Goal: Task Accomplishment & Management: Manage account settings

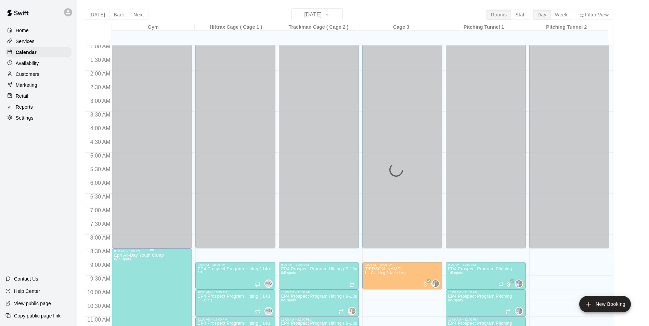
scroll to position [27, 0]
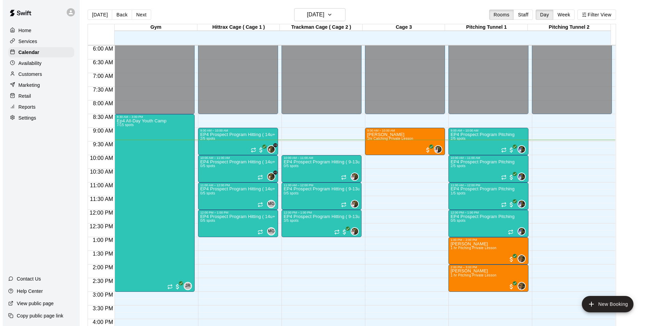
scroll to position [156, 0]
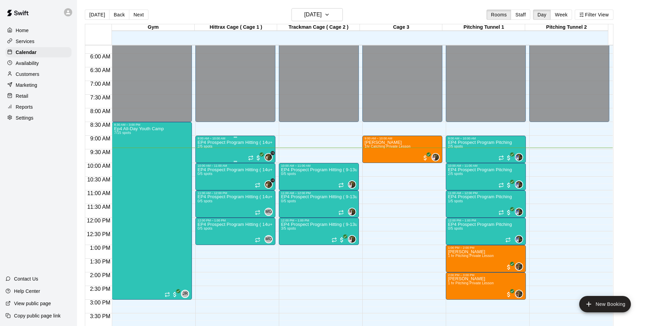
click at [226, 150] on div "EP4 Prospect Program Hitting ( 14u+ Slot ) 2/5 spots" at bounding box center [235, 303] width 76 height 326
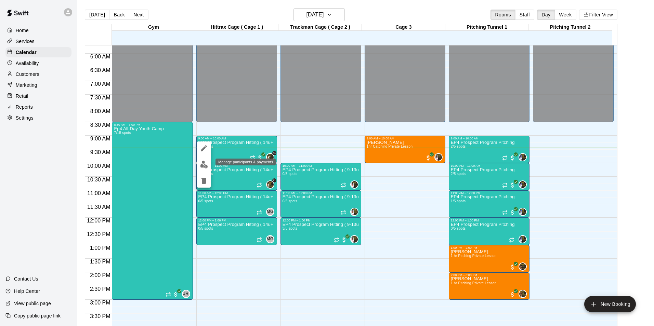
click at [202, 164] on img "edit" at bounding box center [204, 165] width 8 height 8
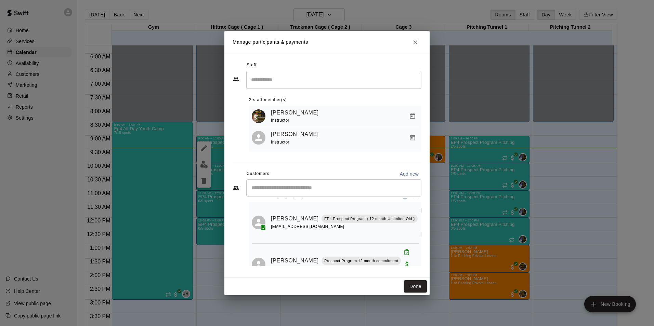
scroll to position [14, 0]
click at [417, 285] on button "Done" at bounding box center [415, 286] width 23 height 13
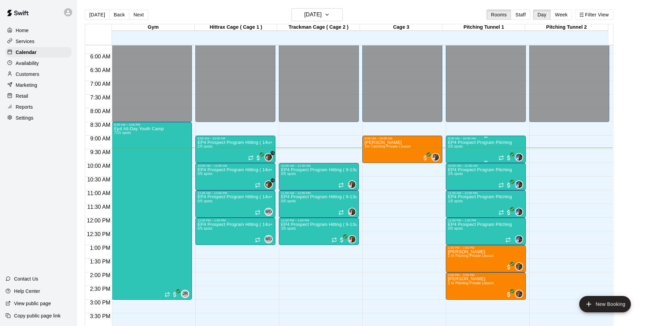
click at [495, 156] on div "EP4 Prospect Program Pitching 2/5 spots" at bounding box center [480, 303] width 64 height 326
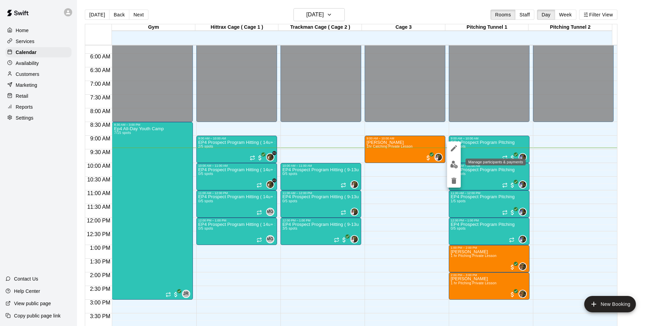
click at [451, 163] on img "edit" at bounding box center [454, 165] width 8 height 8
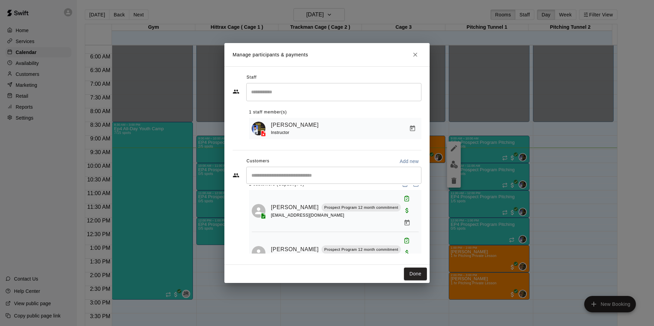
scroll to position [0, 0]
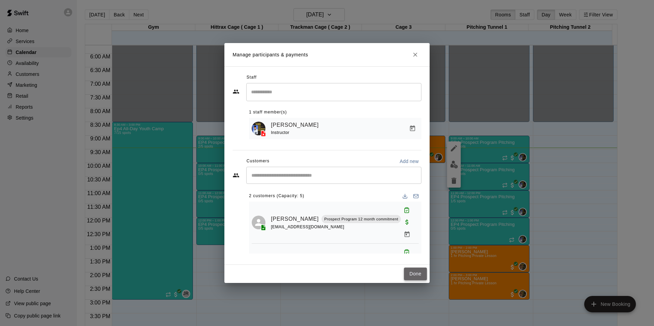
click at [410, 274] on button "Done" at bounding box center [415, 274] width 23 height 13
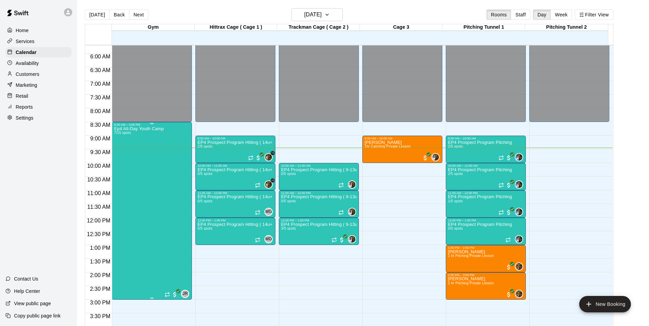
click at [162, 271] on div "Ep4 All-Day Youth Camp 7/15 spots" at bounding box center [139, 289] width 50 height 326
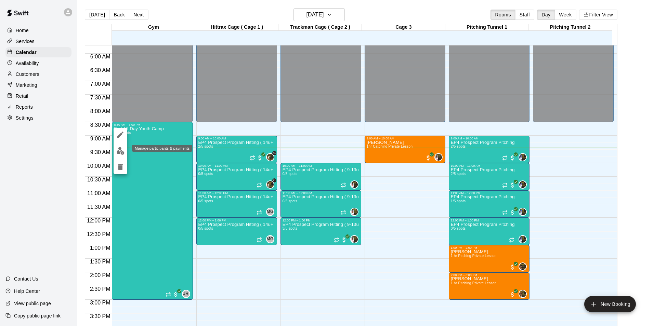
click at [117, 151] on img "edit" at bounding box center [121, 151] width 8 height 8
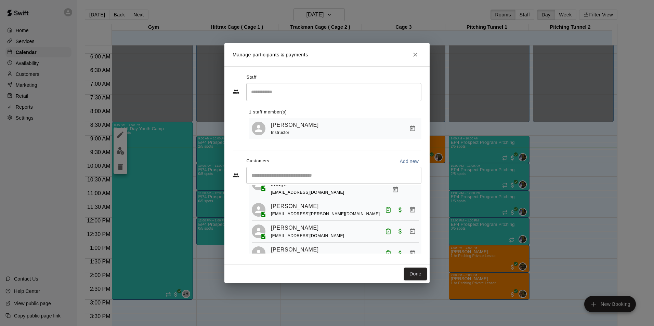
scroll to position [128, 0]
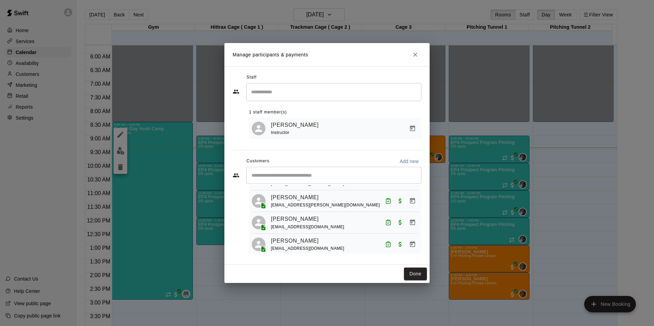
click at [294, 176] on input "Start typing to search customers..." at bounding box center [333, 175] width 169 height 7
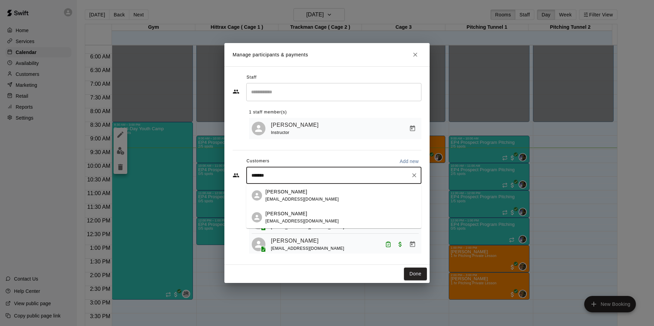
type input "********"
click at [279, 217] on div "[PERSON_NAME] [EMAIL_ADDRESS][DOMAIN_NAME]" at bounding box center [302, 217] width 74 height 15
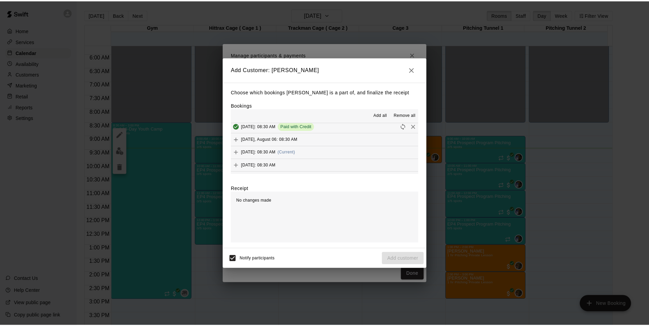
scroll to position [90, 0]
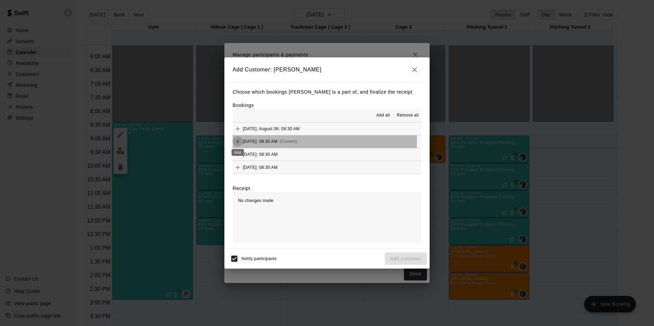
click at [240, 141] on icon "Add" at bounding box center [237, 141] width 7 height 7
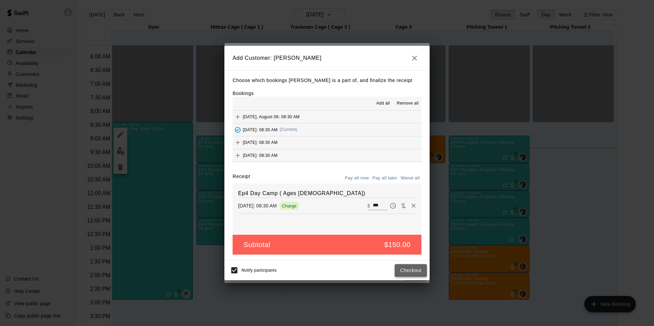
click at [414, 271] on button "Checkout" at bounding box center [411, 270] width 32 height 13
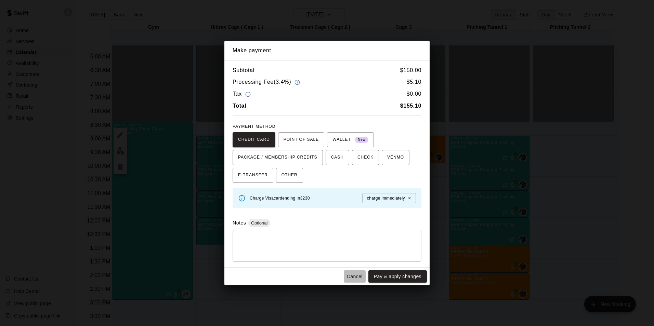
click at [353, 275] on button "Cancel" at bounding box center [355, 276] width 22 height 13
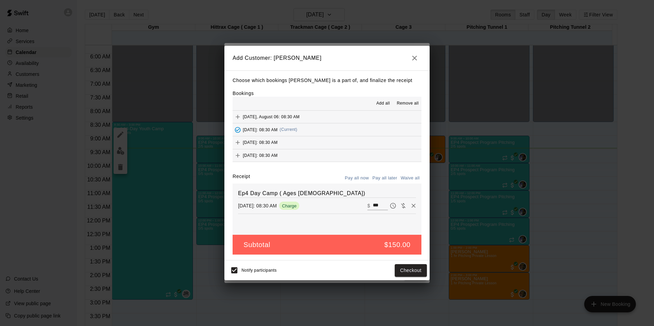
click at [416, 59] on icon "button" at bounding box center [414, 58] width 8 height 8
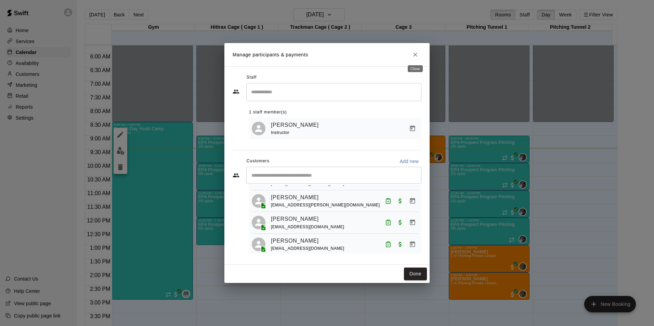
click at [413, 56] on icon "Close" at bounding box center [415, 54] width 7 height 7
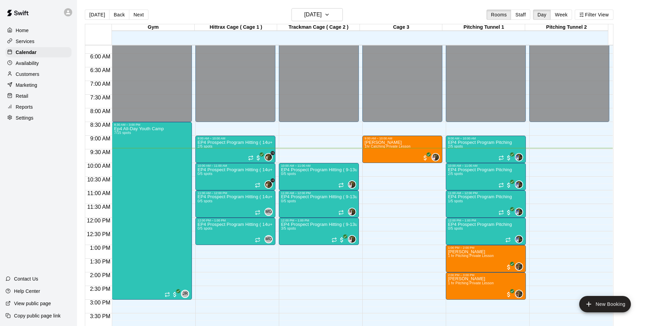
click at [25, 73] on p "Customers" at bounding box center [28, 74] width 24 height 7
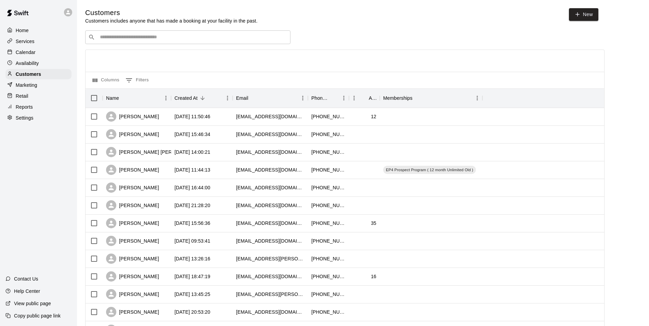
click at [178, 40] on input "Search customers by name or email" at bounding box center [192, 37] width 189 height 7
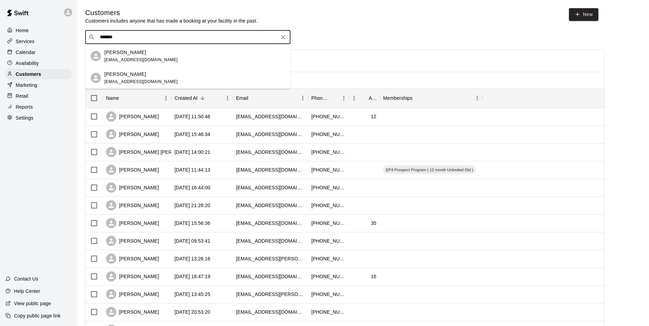
type input "********"
click at [118, 80] on span "[EMAIL_ADDRESS][DOMAIN_NAME]" at bounding box center [141, 81] width 74 height 5
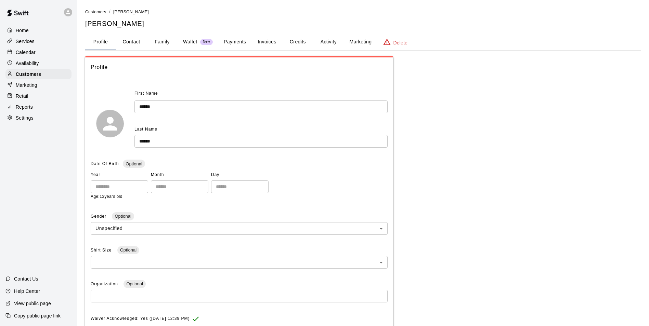
click at [237, 41] on button "Payments" at bounding box center [234, 42] width 33 height 16
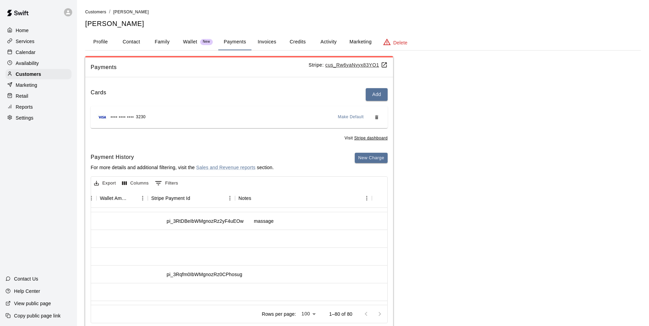
scroll to position [41, 639]
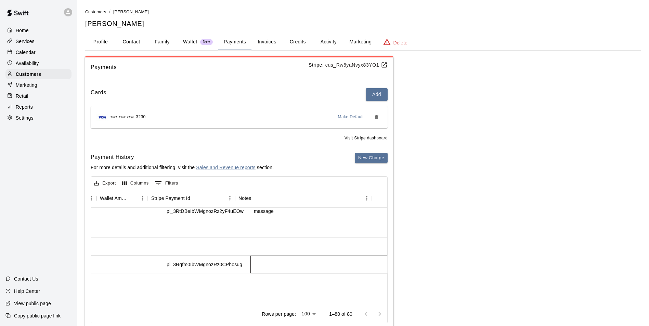
click at [275, 263] on div at bounding box center [318, 265] width 137 height 18
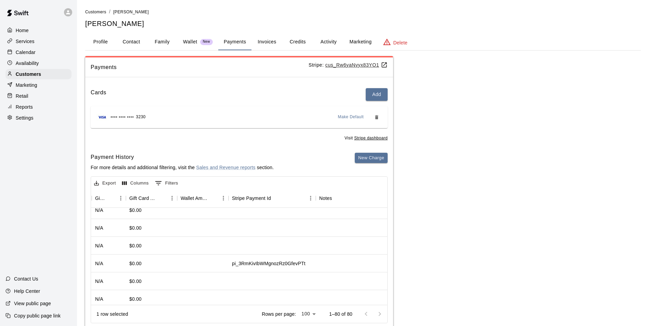
scroll to position [178, 558]
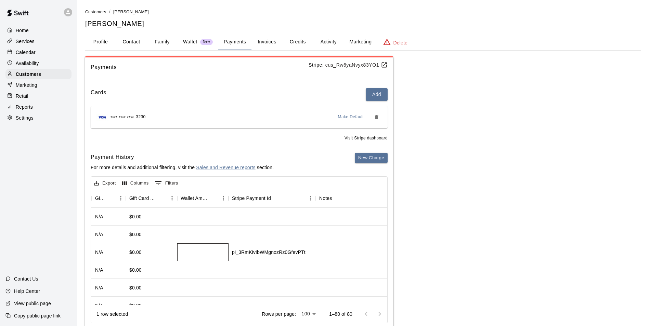
click at [194, 253] on div at bounding box center [202, 252] width 51 height 18
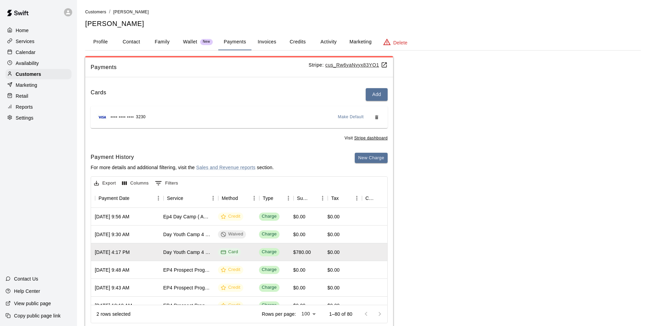
scroll to position [178, 81]
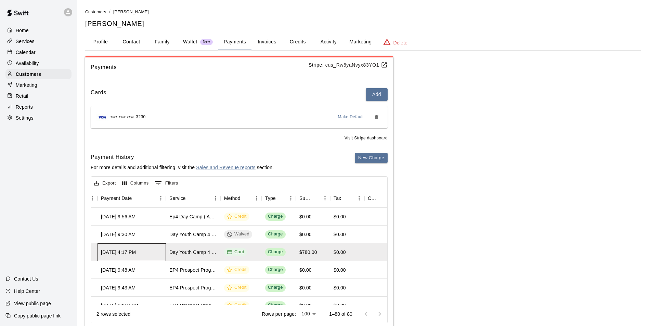
click at [120, 250] on div "[DATE] 4:17 PM" at bounding box center [118, 252] width 35 height 7
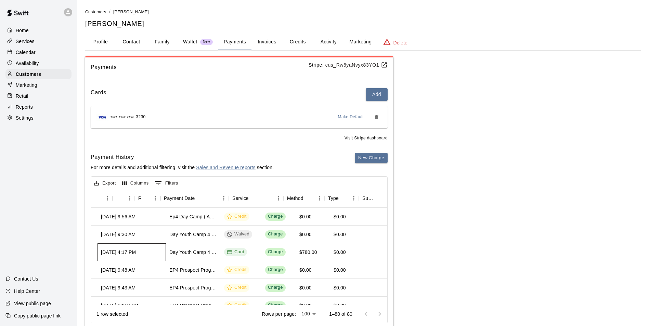
scroll to position [178, 0]
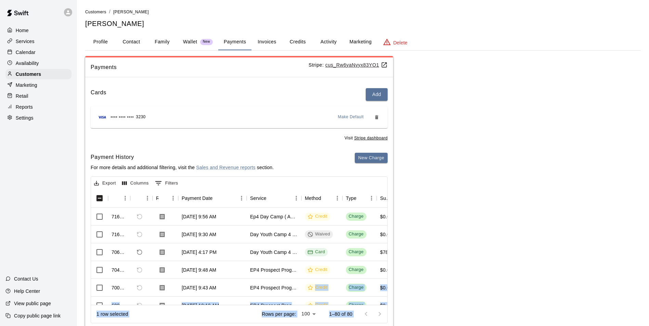
drag, startPoint x: 163, startPoint y: 297, endPoint x: 300, endPoint y: 294, distance: 137.1
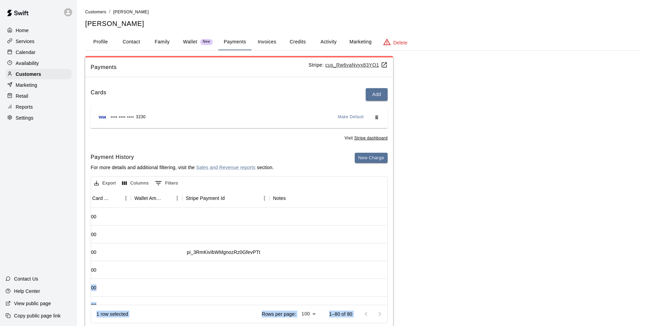
scroll to position [178, 604]
click at [225, 252] on div "pi_3RmKivIbWMgnozRz0GfevPTt" at bounding box center [223, 252] width 74 height 7
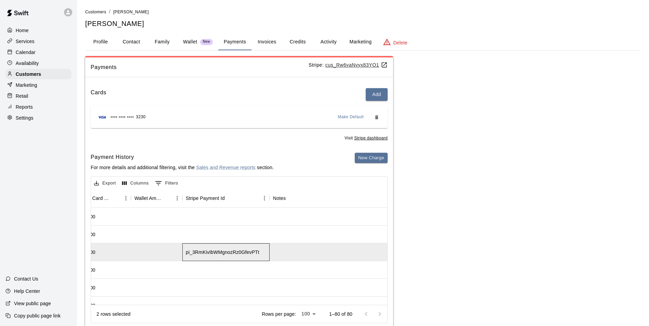
click at [227, 252] on div "pi_3RmKivIbWMgnozRz0GfevPTt" at bounding box center [223, 252] width 74 height 7
click at [294, 43] on button "Credits" at bounding box center [297, 42] width 31 height 16
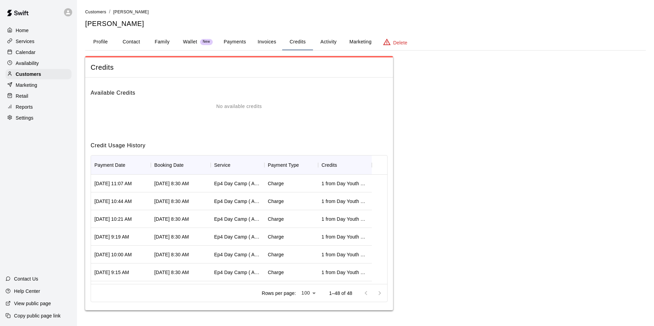
click at [293, 39] on button "Credits" at bounding box center [297, 42] width 31 height 16
click at [263, 42] on button "Invoices" at bounding box center [266, 42] width 31 height 16
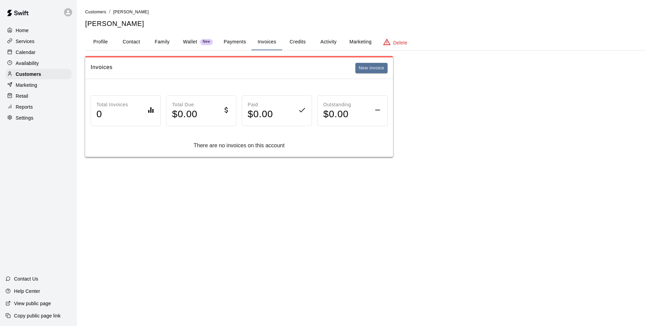
click at [231, 40] on button "Payments" at bounding box center [234, 42] width 33 height 16
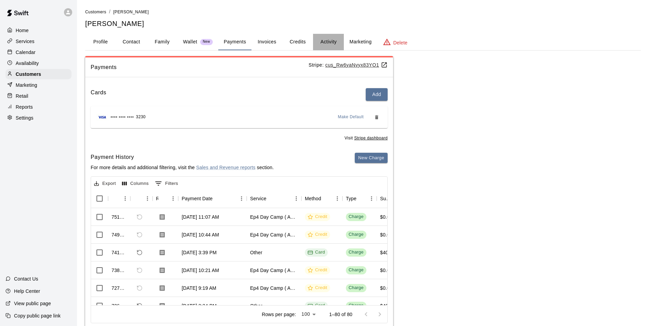
click at [331, 39] on button "Activity" at bounding box center [328, 42] width 31 height 16
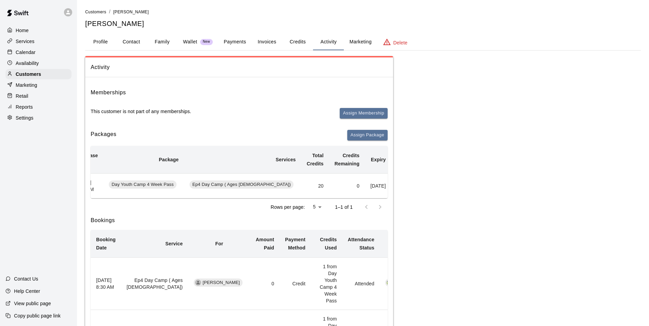
scroll to position [0, 0]
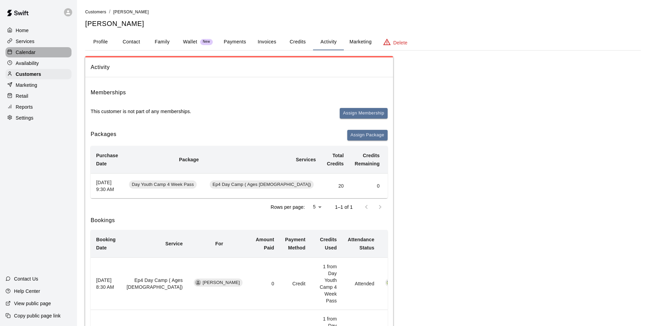
click at [17, 53] on p "Calendar" at bounding box center [26, 52] width 20 height 7
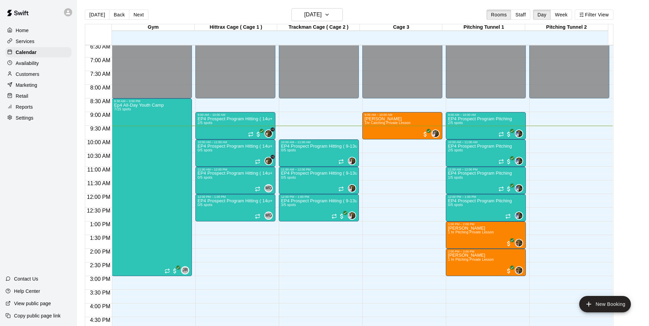
scroll to position [191, 0]
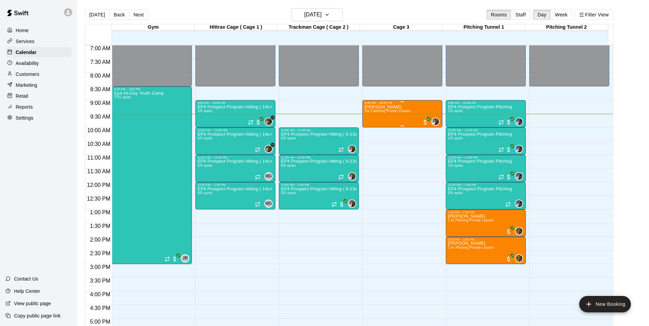
click at [412, 120] on div "[PERSON_NAME] 1hr Catching Private Lesson 0" at bounding box center [402, 268] width 76 height 326
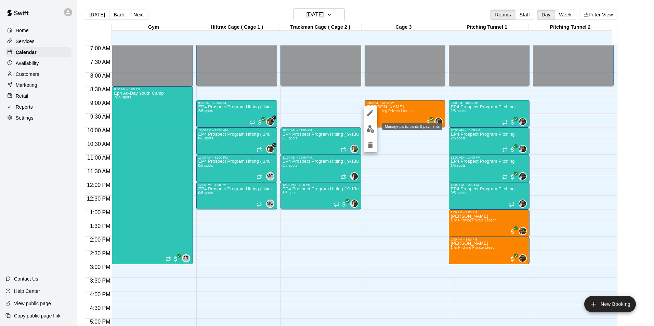
click at [369, 128] on img "edit" at bounding box center [370, 129] width 8 height 8
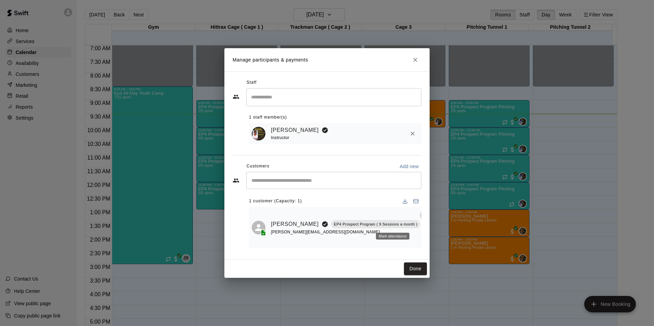
click at [423, 218] on icon "Mark attendance" at bounding box center [426, 215] width 6 height 6
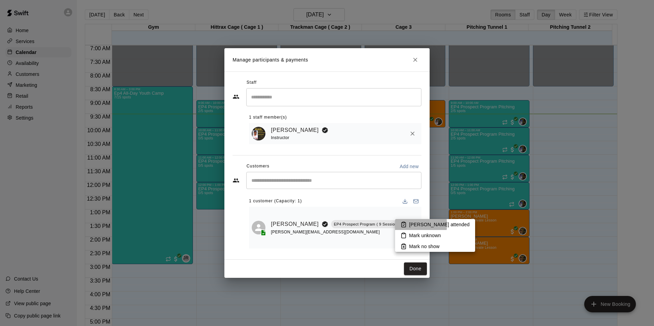
click at [409, 225] on p "[PERSON_NAME] attended" at bounding box center [439, 224] width 61 height 7
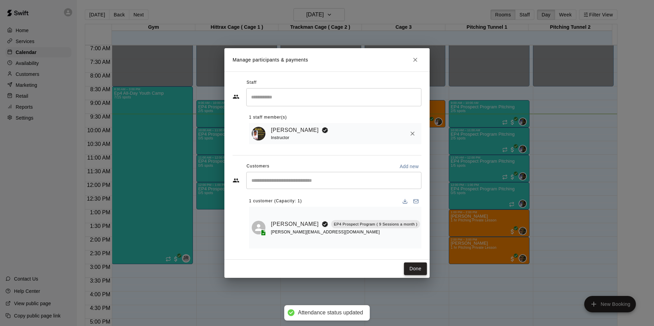
click at [416, 265] on button "Done" at bounding box center [415, 269] width 23 height 13
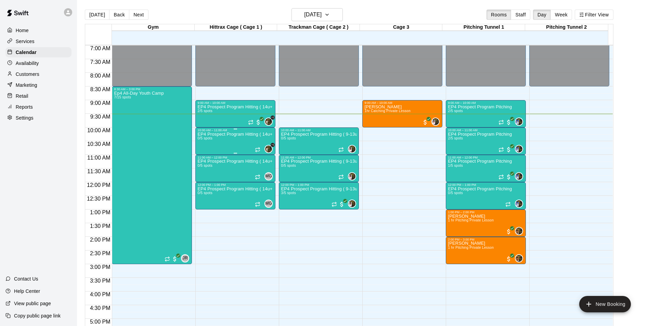
click at [226, 139] on div "EP4 Prospect Program Hitting ( 14u+ Slot ) 0/5 spots" at bounding box center [235, 295] width 76 height 326
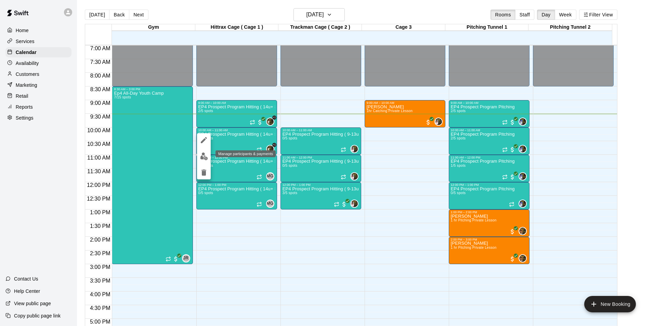
click at [203, 156] on img "edit" at bounding box center [204, 156] width 8 height 8
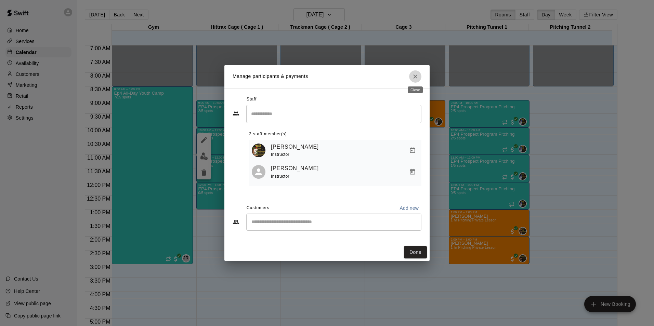
click at [416, 76] on icon "Close" at bounding box center [415, 76] width 7 height 7
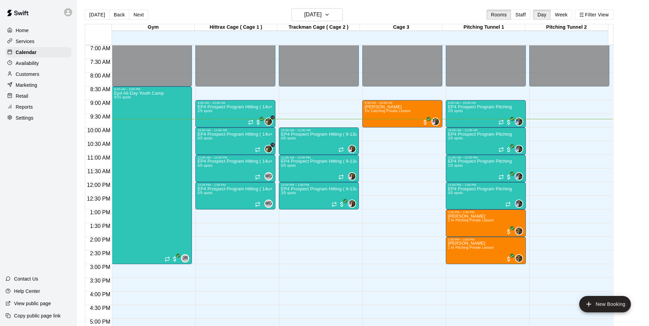
click at [38, 63] on p "Availability" at bounding box center [27, 63] width 23 height 7
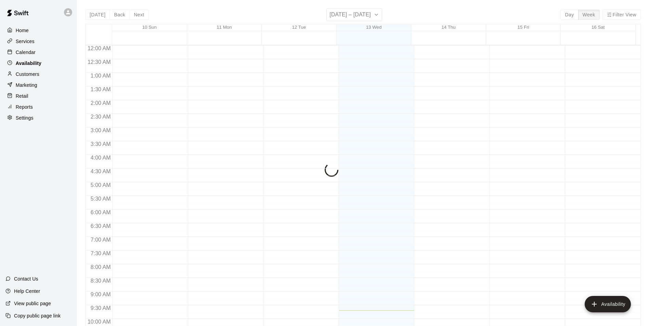
scroll to position [265, 0]
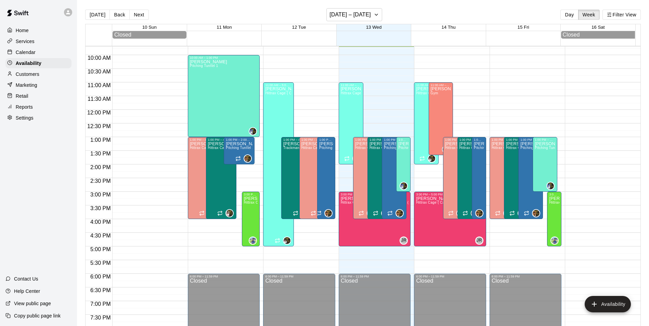
click at [23, 53] on p "Calendar" at bounding box center [26, 52] width 20 height 7
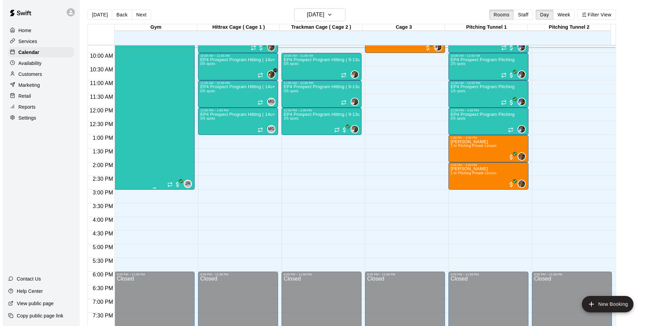
scroll to position [163, 0]
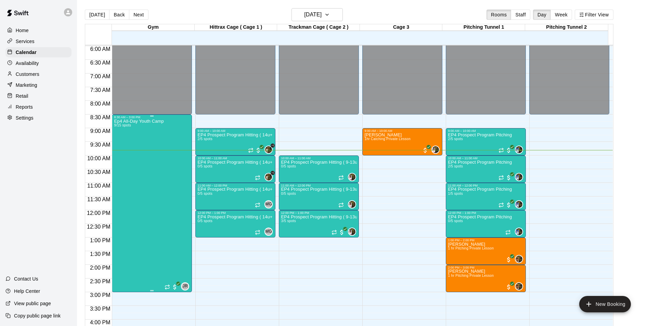
click at [165, 237] on div "Ep4 All-Day Youth Camp 9/15 spots JR 0" at bounding box center [152, 282] width 76 height 326
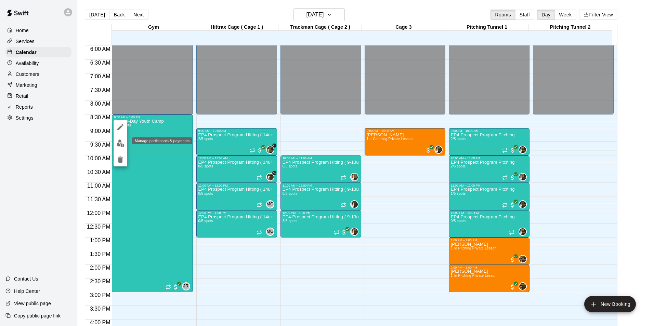
click at [119, 143] on img "edit" at bounding box center [121, 143] width 8 height 8
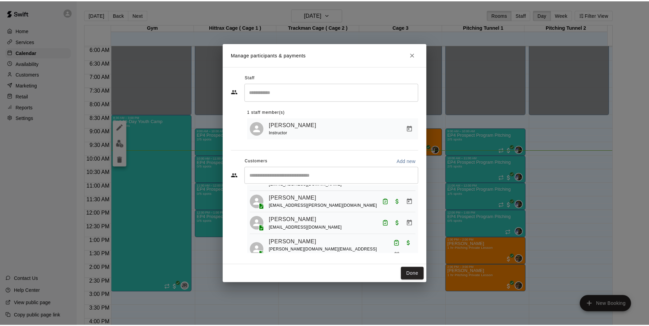
scroll to position [160, 0]
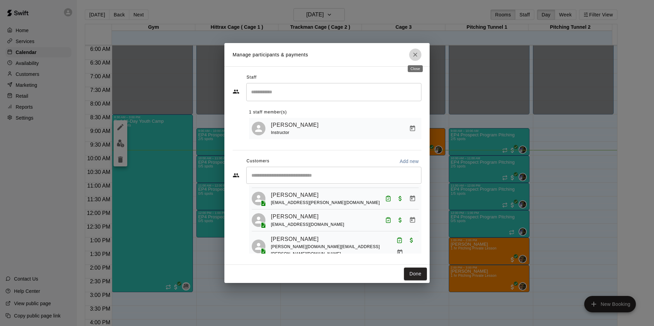
click at [415, 56] on icon "Close" at bounding box center [415, 54] width 7 height 7
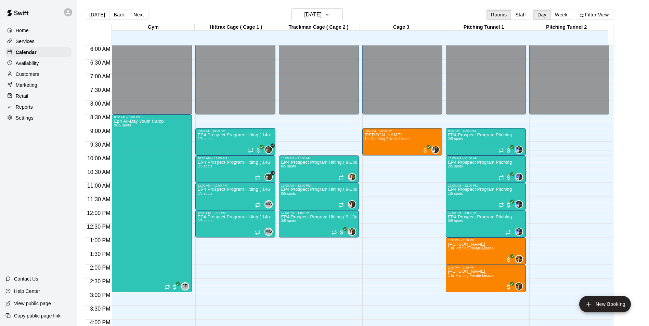
click at [26, 75] on p "Customers" at bounding box center [28, 74] width 24 height 7
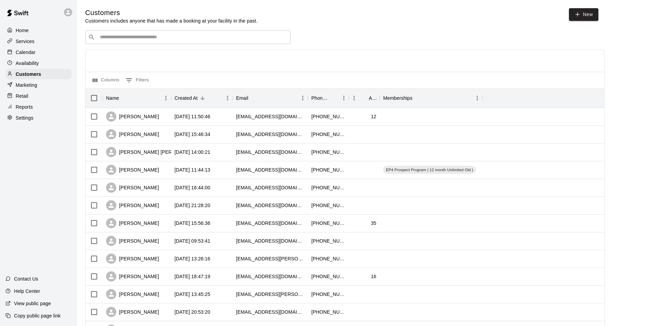
click at [137, 40] on input "Search customers by name or email" at bounding box center [192, 37] width 189 height 7
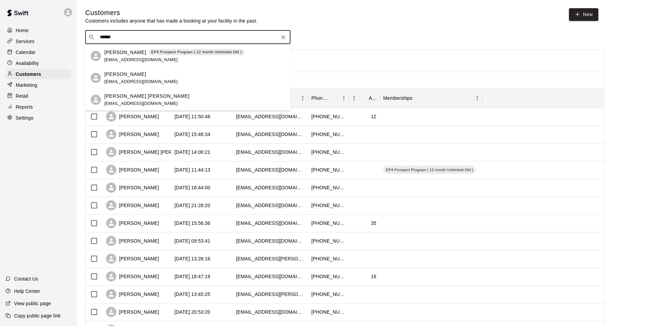
type input "*****"
click at [24, 54] on p "Calendar" at bounding box center [26, 52] width 20 height 7
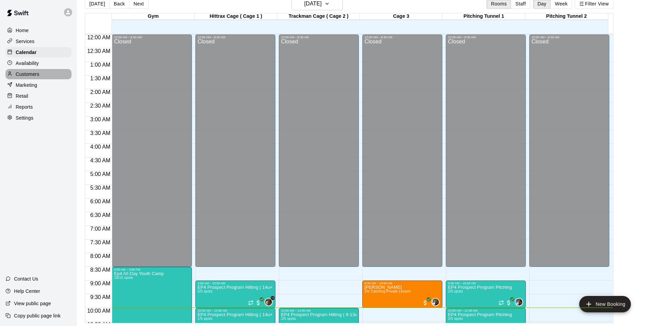
click at [38, 74] on p "Customers" at bounding box center [28, 74] width 24 height 7
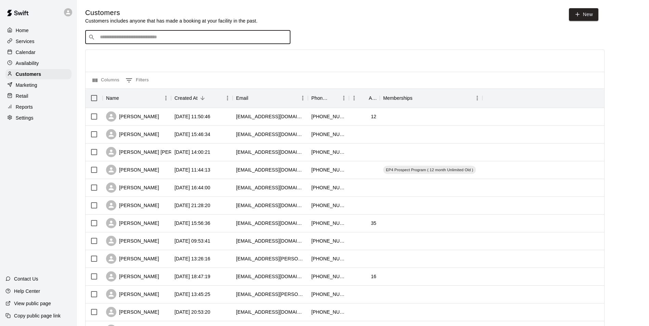
click at [153, 37] on input "Search customers by name or email" at bounding box center [192, 37] width 189 height 7
type input "*********"
click at [136, 62] on span "[EMAIL_ADDRESS][DOMAIN_NAME]" at bounding box center [141, 59] width 74 height 5
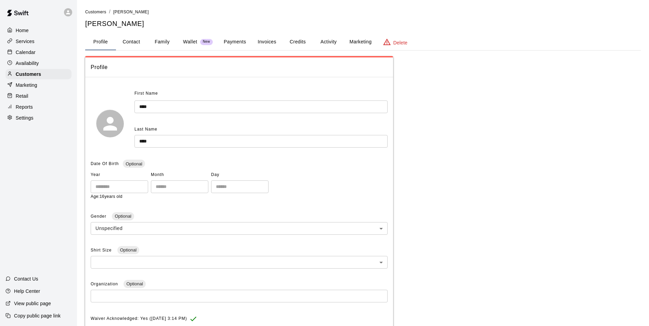
click at [243, 40] on button "Payments" at bounding box center [234, 42] width 33 height 16
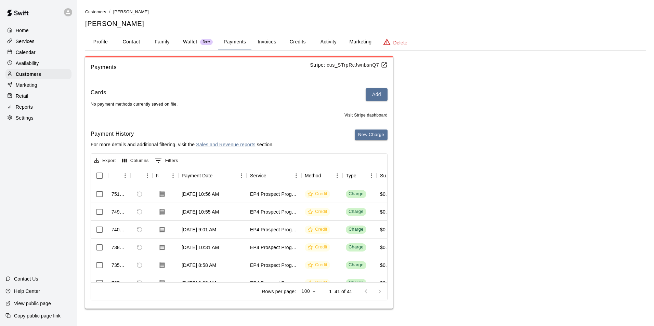
click at [330, 43] on button "Activity" at bounding box center [328, 42] width 31 height 16
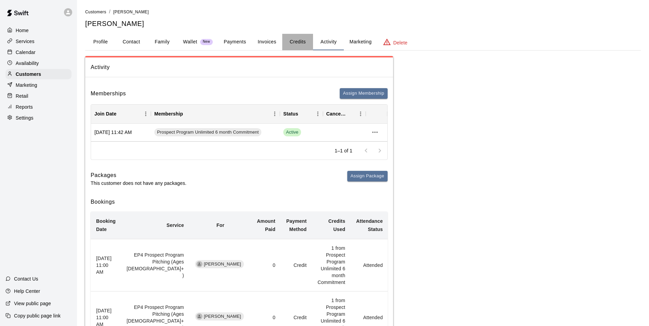
click at [295, 40] on button "Credits" at bounding box center [297, 42] width 31 height 16
